Goal: Information Seeking & Learning: Learn about a topic

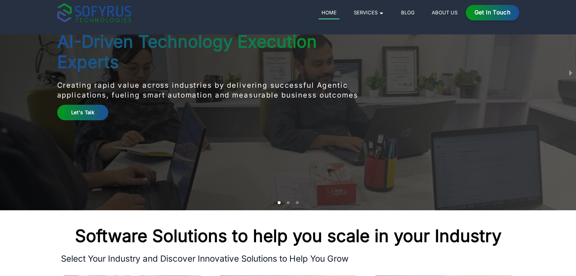
scroll to position [47, 0]
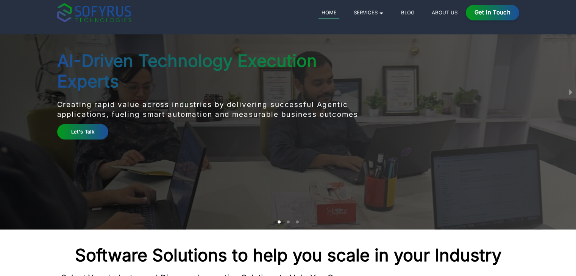
click at [356, 160] on main "AI-Driven Technology Execution Experts Creating rapid value across industries b…" at bounding box center [288, 91] width 484 height 276
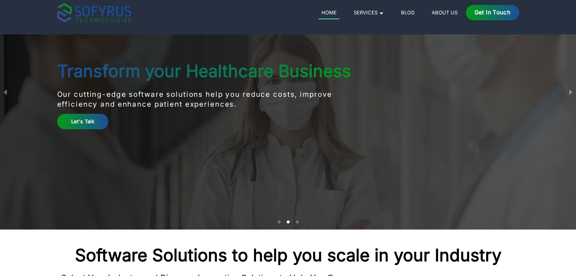
click at [22, 196] on div "Transform your Healthcare Business Our cutting-edge software solutions help you…" at bounding box center [288, 91] width 576 height 276
click at [4, 92] on button "previous slide / item" at bounding box center [5, 91] width 11 height 276
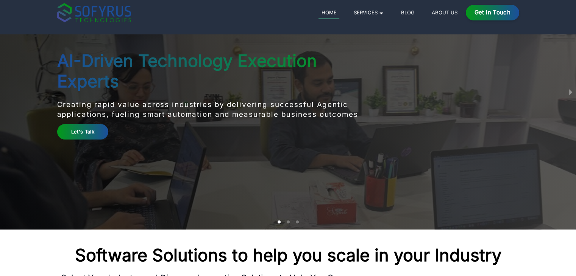
scroll to position [0, 0]
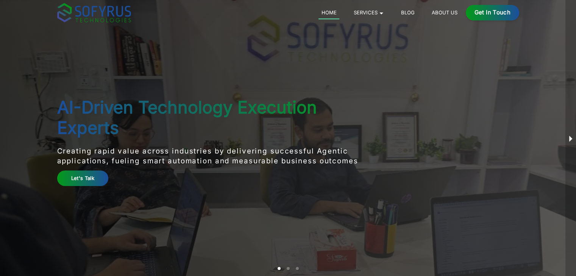
click at [567, 140] on button "next slide / item" at bounding box center [570, 138] width 11 height 276
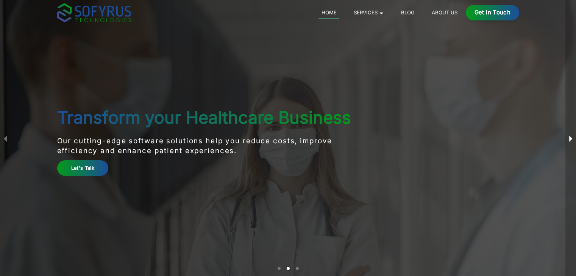
click at [567, 140] on button "next slide / item" at bounding box center [570, 138] width 11 height 276
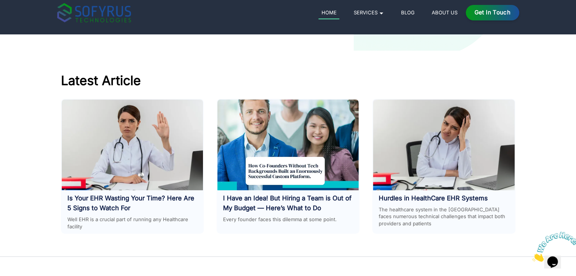
click at [406, 11] on link "Blog" at bounding box center [407, 12] width 19 height 9
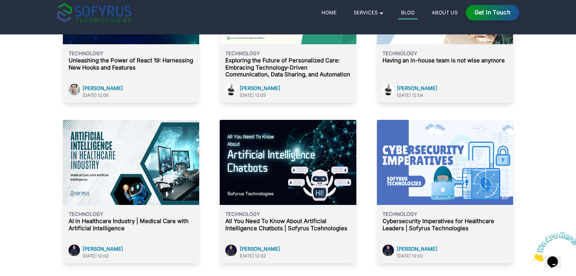
scroll to position [230, 0]
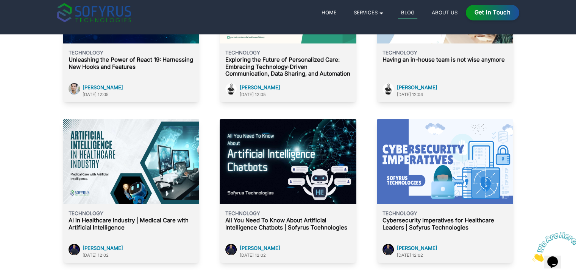
click at [125, 63] on p "Unleashing the Power of React 19: Harnessing New Hooks and Features" at bounding box center [131, 63] width 125 height 14
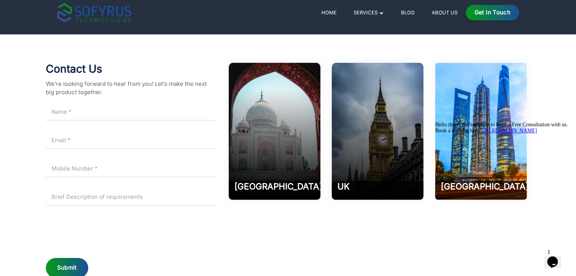
scroll to position [6252, 0]
